Goal: Transaction & Acquisition: Purchase product/service

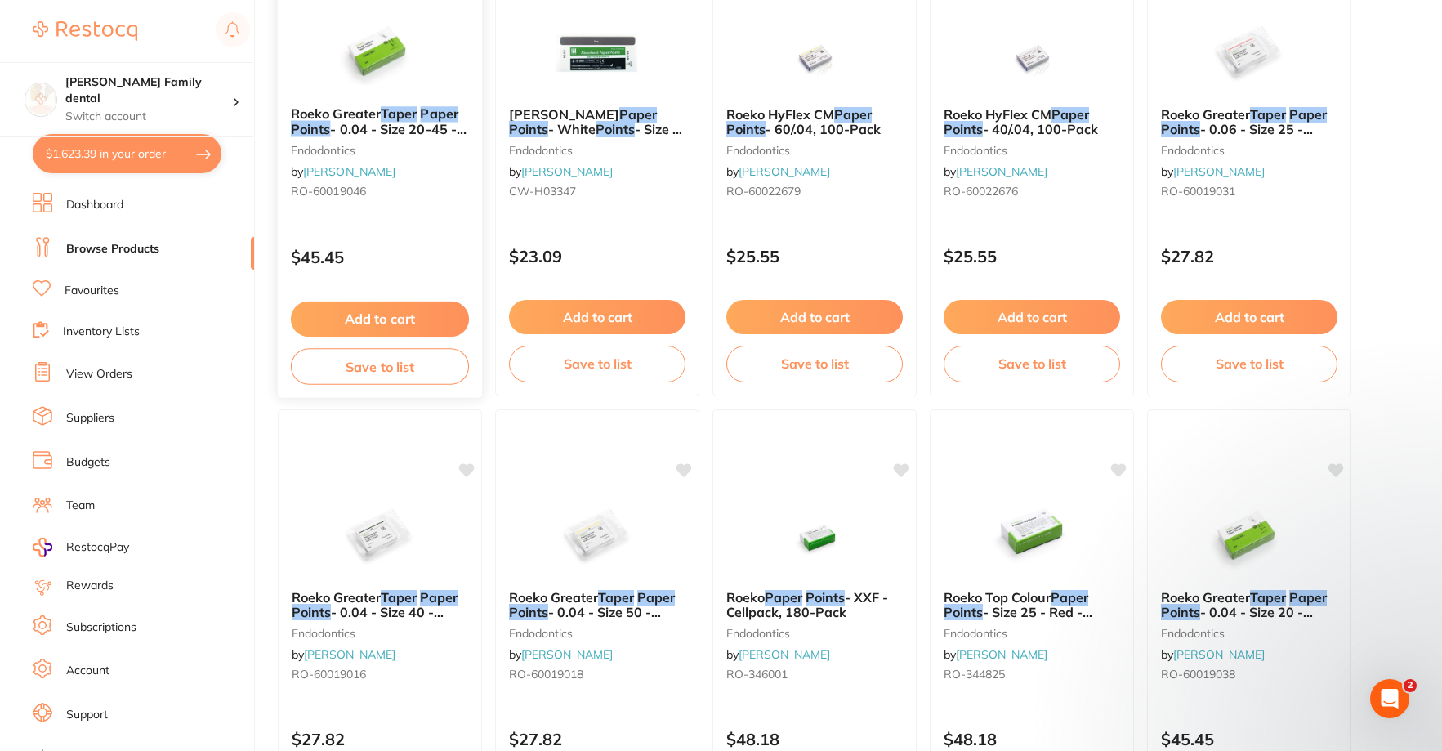
scroll to position [884, 0]
click at [94, 212] on link "Dashboard" at bounding box center [94, 205] width 57 height 16
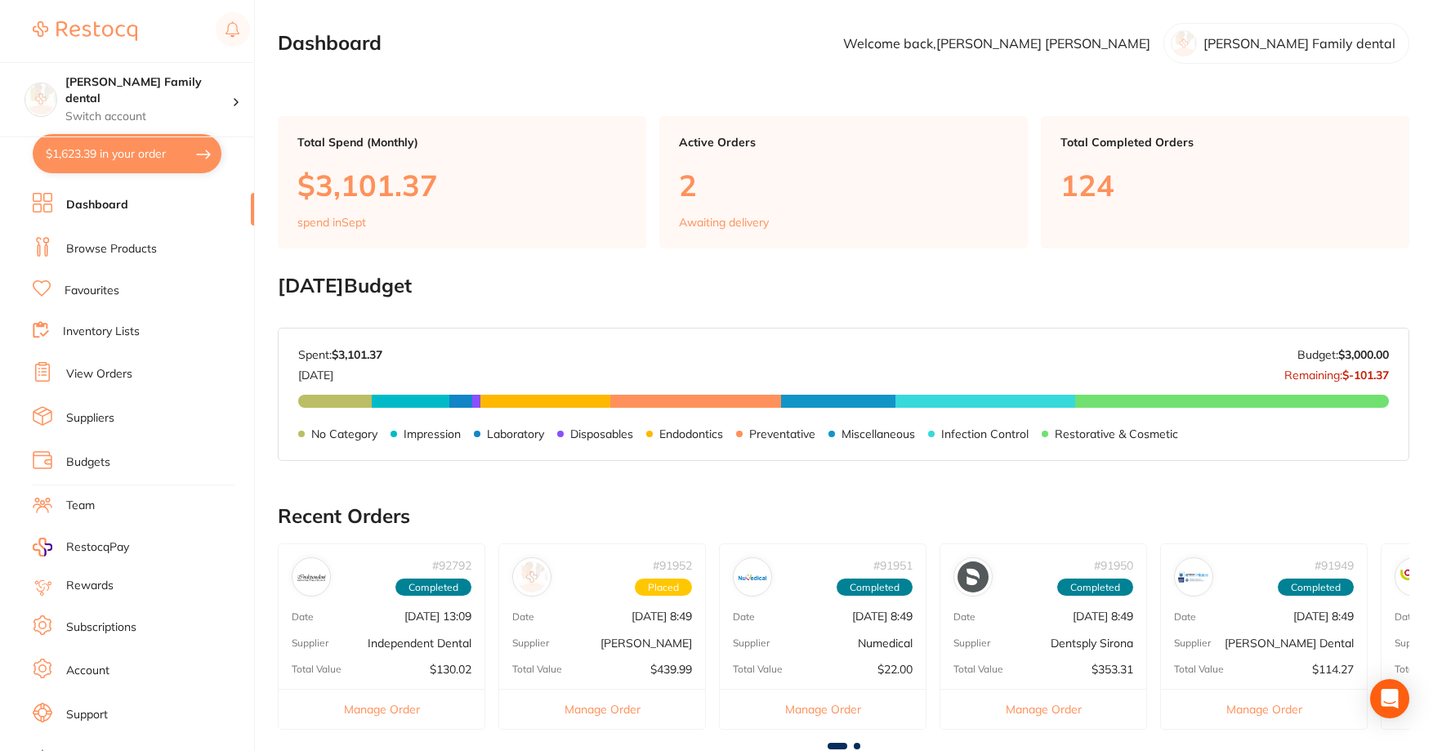
click at [92, 153] on button "$1,623.39 in your order" at bounding box center [127, 153] width 189 height 39
checkbox input "true"
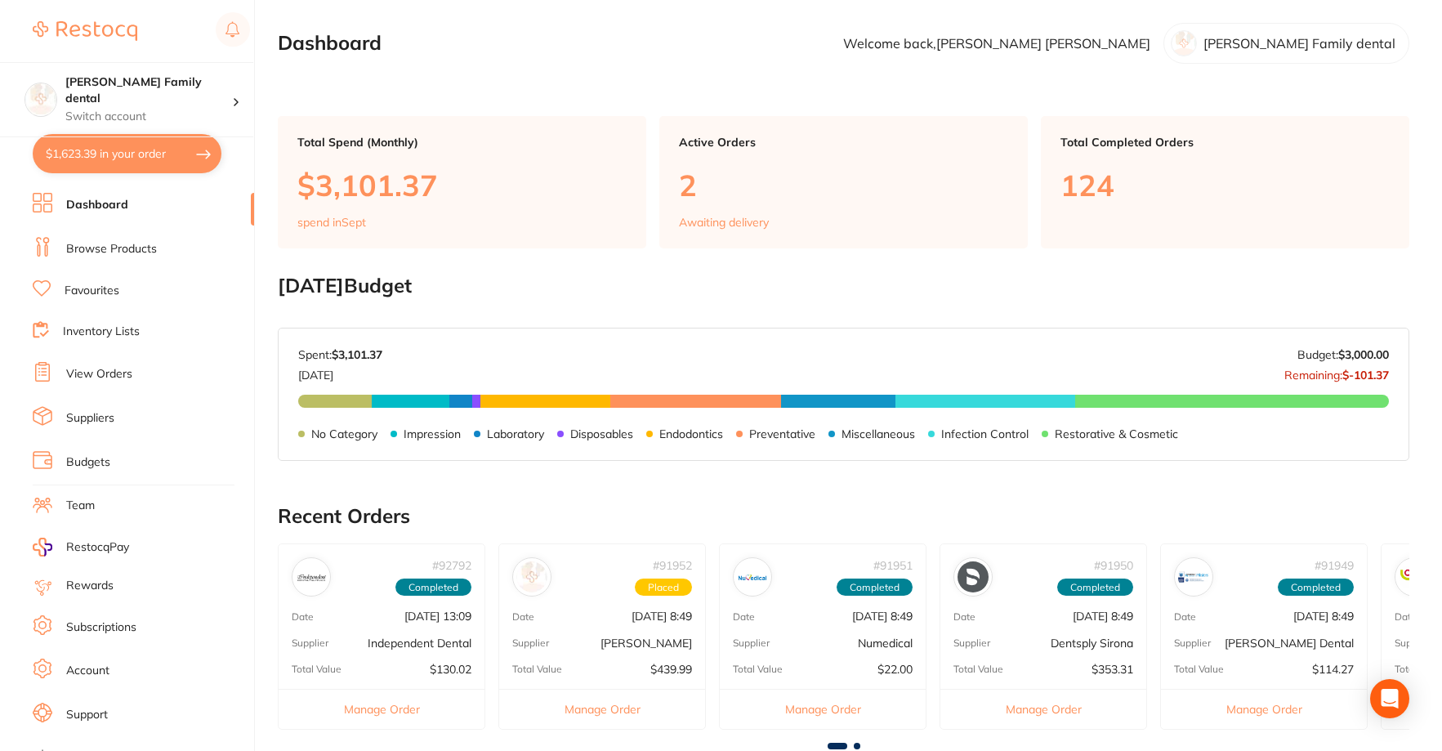
checkbox input "true"
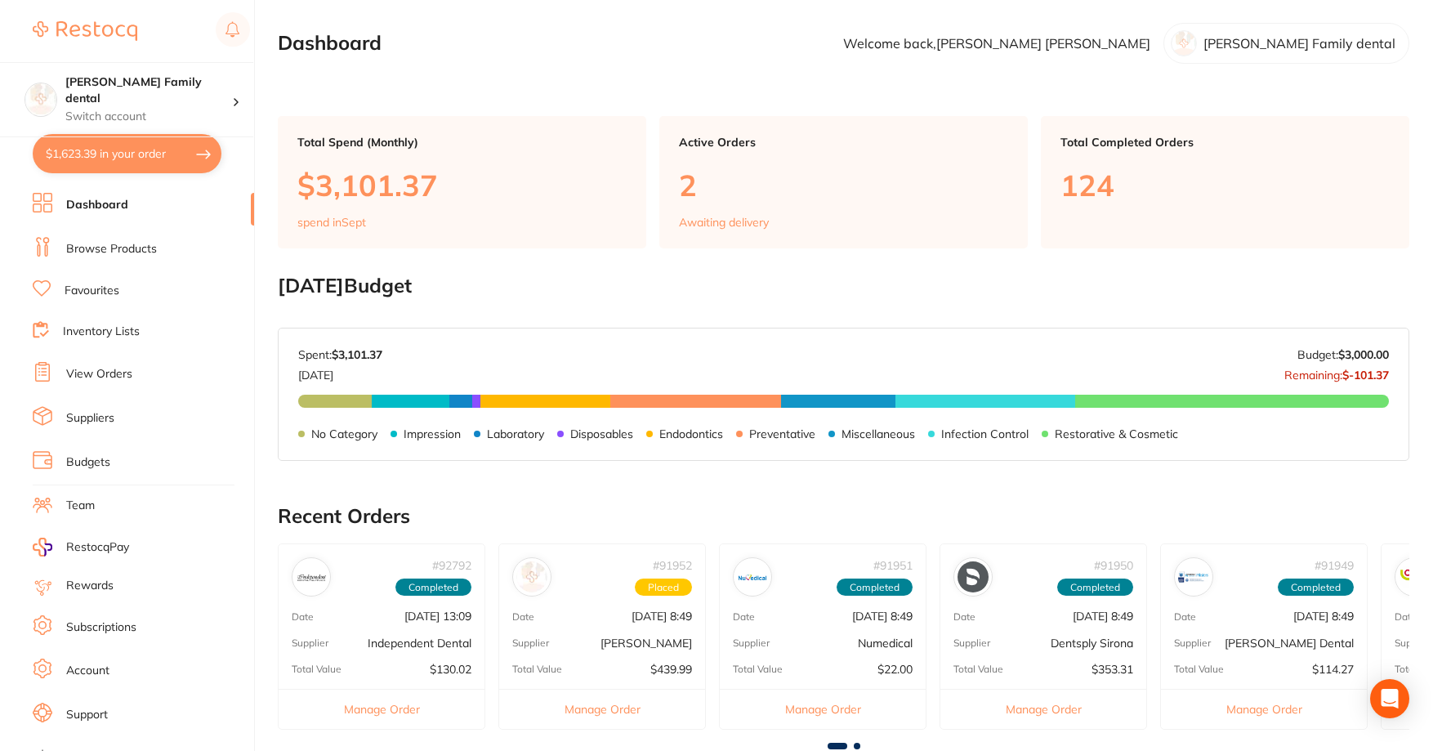
checkbox input "true"
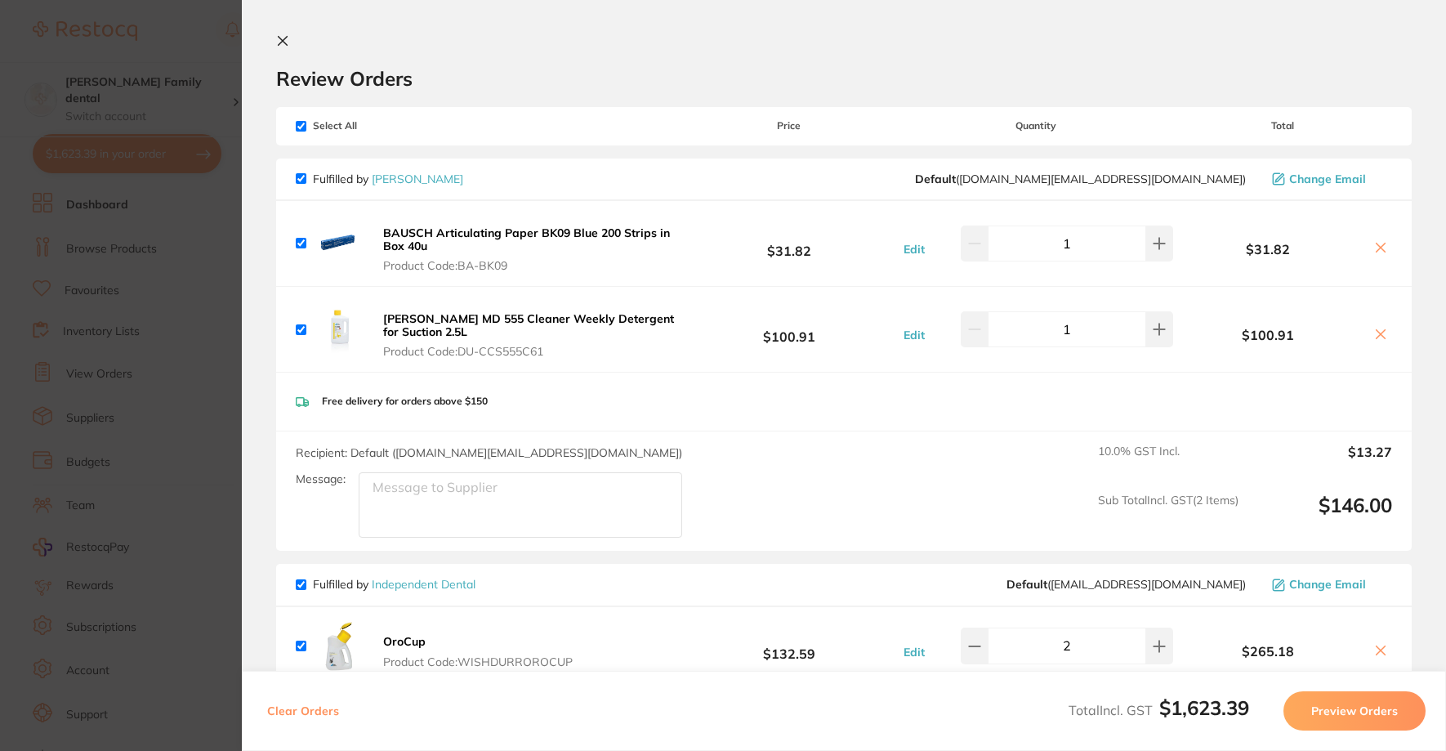
click at [275, 46] on section "Review Orders Your orders are being processed and we will notify you once we ha…" at bounding box center [844, 375] width 1204 height 751
click at [287, 43] on icon at bounding box center [282, 40] width 13 height 13
